Goal: Use online tool/utility: Utilize a website feature to perform a specific function

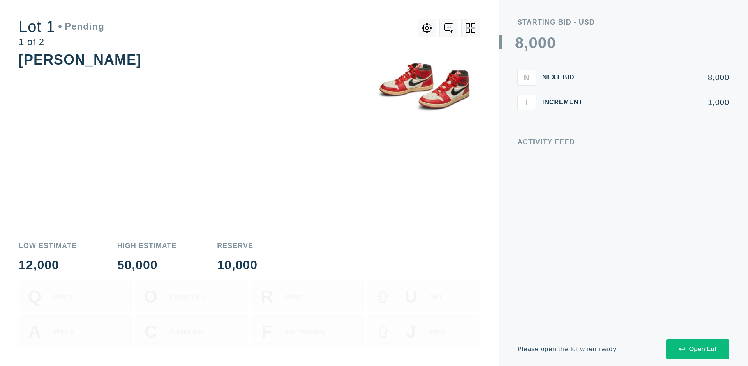
click at [697, 349] on div "Open Lot" at bounding box center [697, 349] width 37 height 7
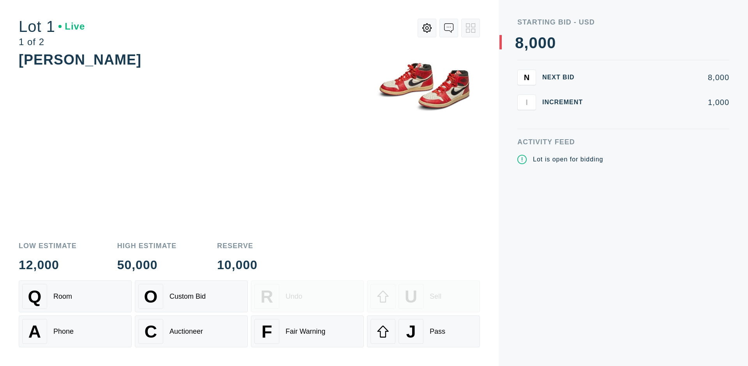
click at [75, 297] on div "Q Room" at bounding box center [75, 296] width 106 height 25
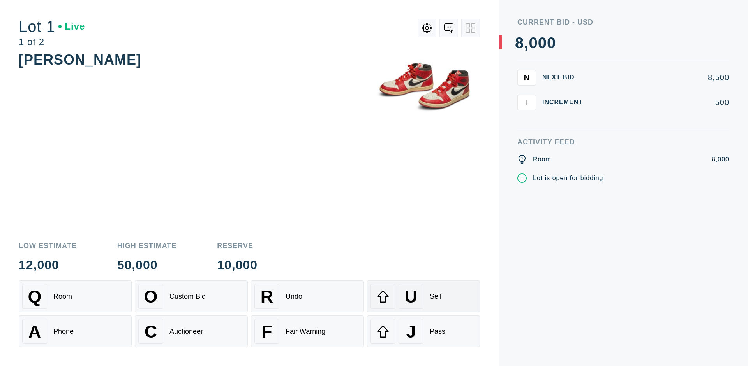
click at [423, 297] on div "U Sell" at bounding box center [423, 296] width 106 height 25
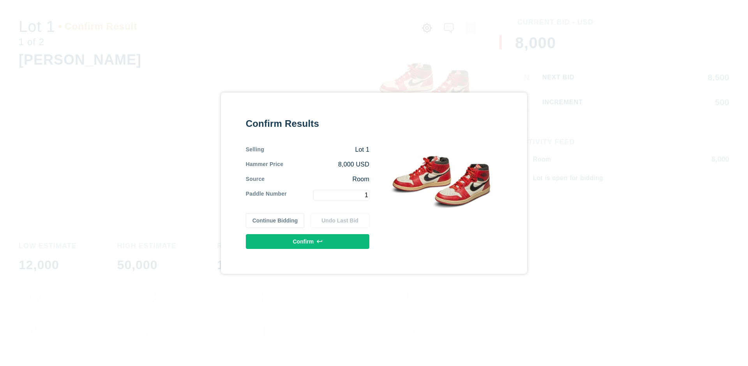
type input "1"
click at [308, 241] on button "Confirm" at bounding box center [307, 241] width 123 height 15
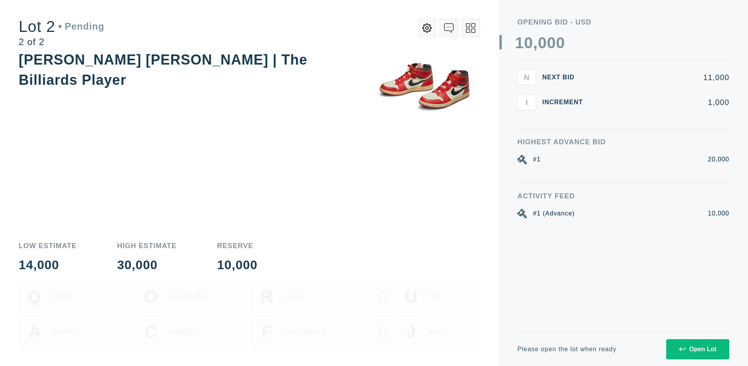
click at [697, 349] on div "Open Lot" at bounding box center [697, 349] width 37 height 7
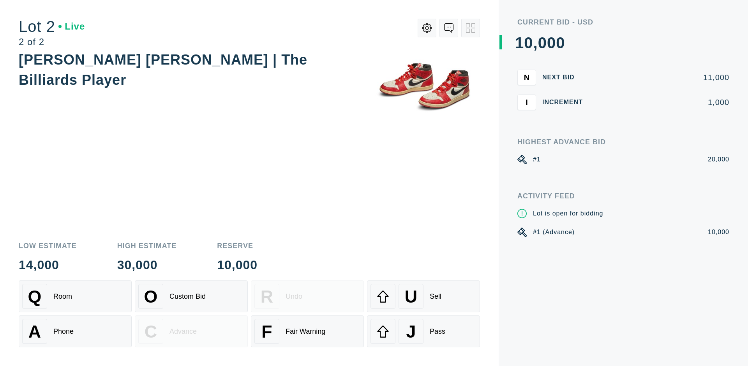
click at [75, 332] on div "A Phone" at bounding box center [75, 331] width 106 height 25
